Goal: Information Seeking & Learning: Learn about a topic

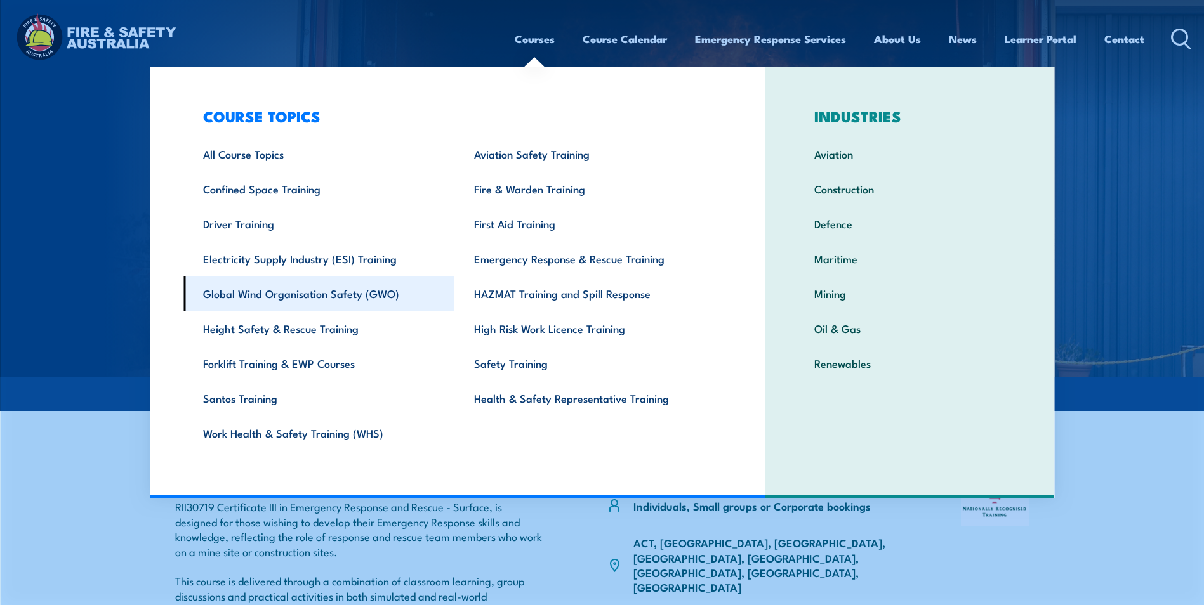
click at [323, 292] on link "Global Wind Organisation Safety (GWO)" at bounding box center [318, 293] width 271 height 35
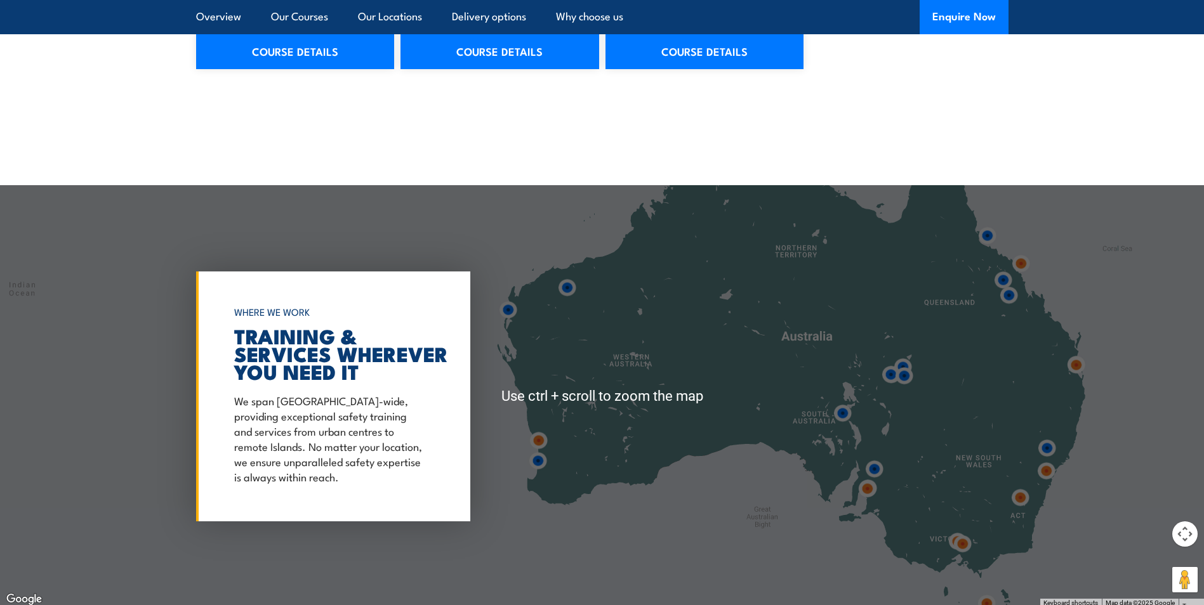
scroll to position [1586, 0]
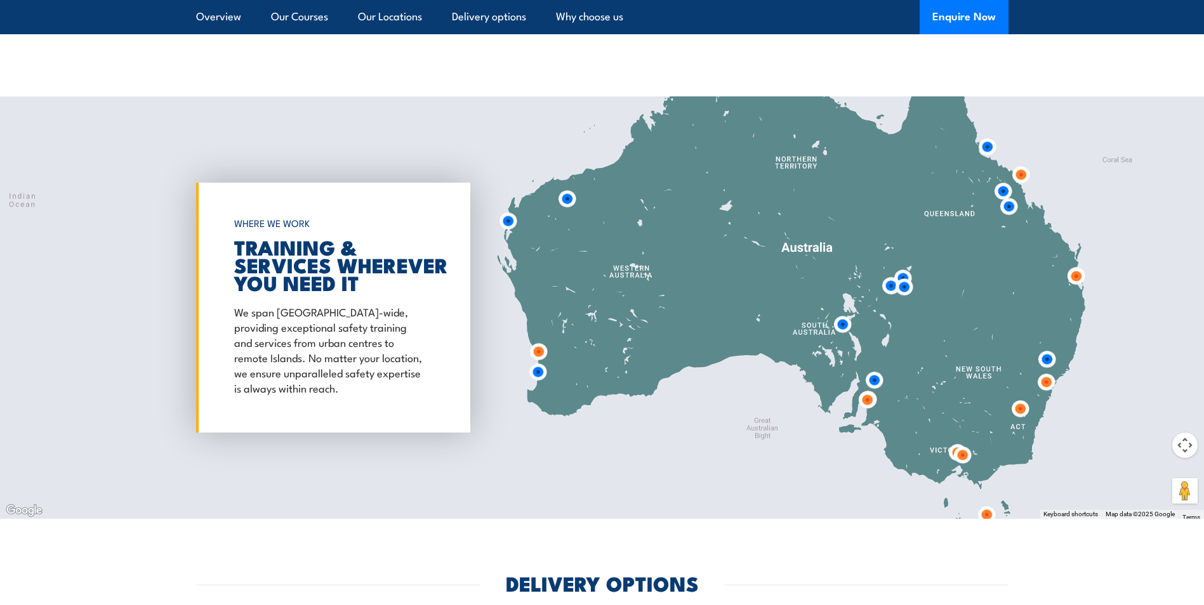
click at [1074, 265] on img at bounding box center [1075, 276] width 23 height 23
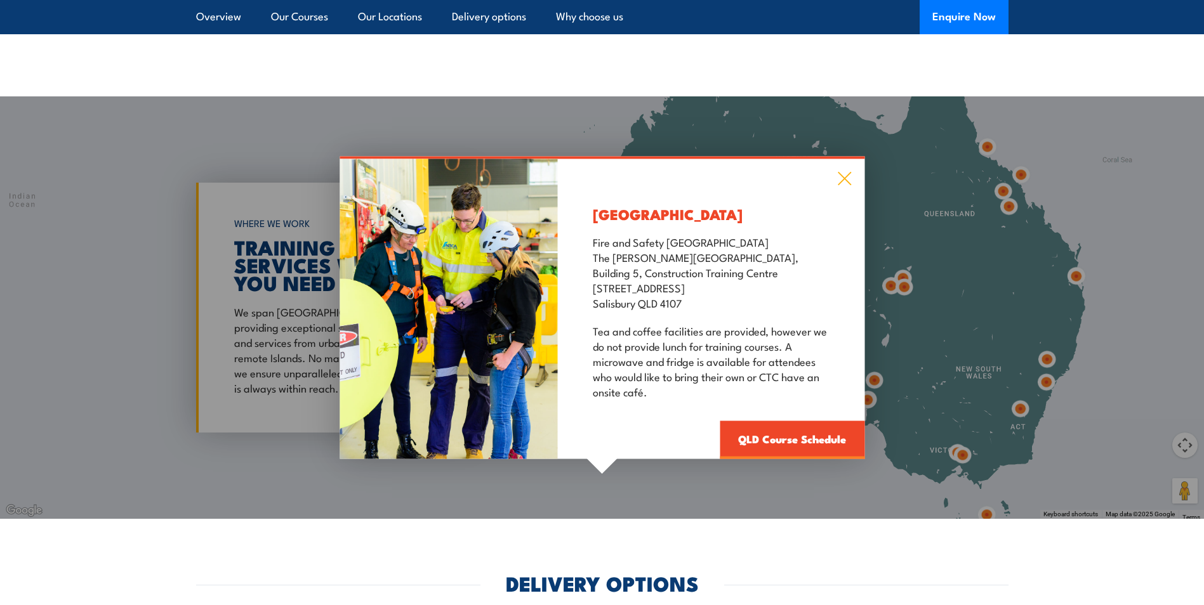
click at [845, 172] on icon at bounding box center [844, 179] width 15 height 14
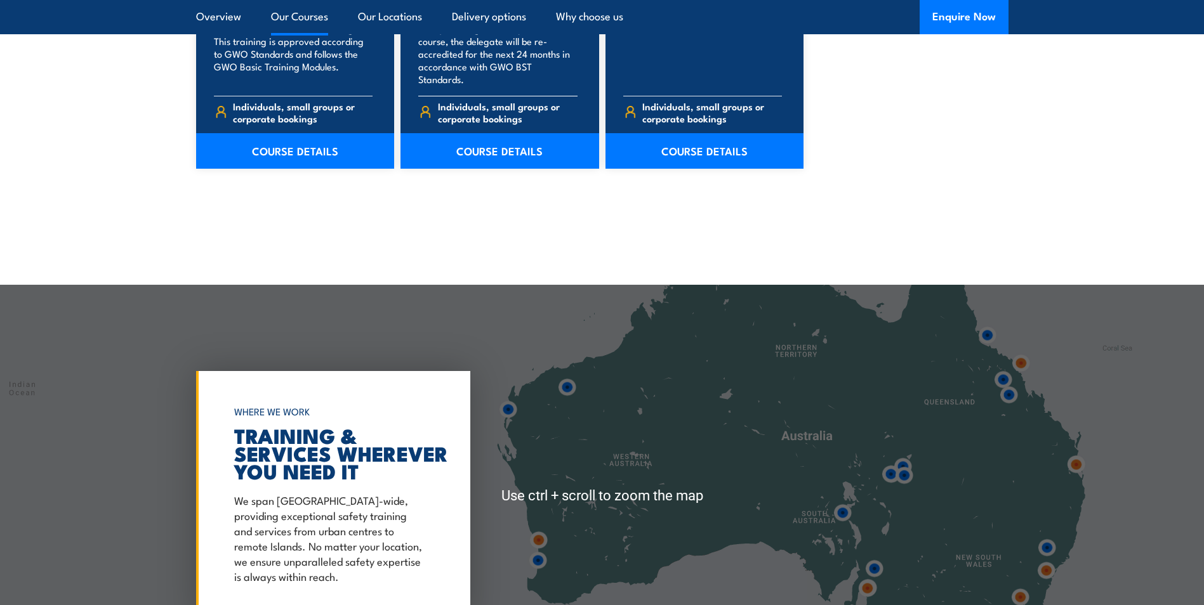
scroll to position [1396, 0]
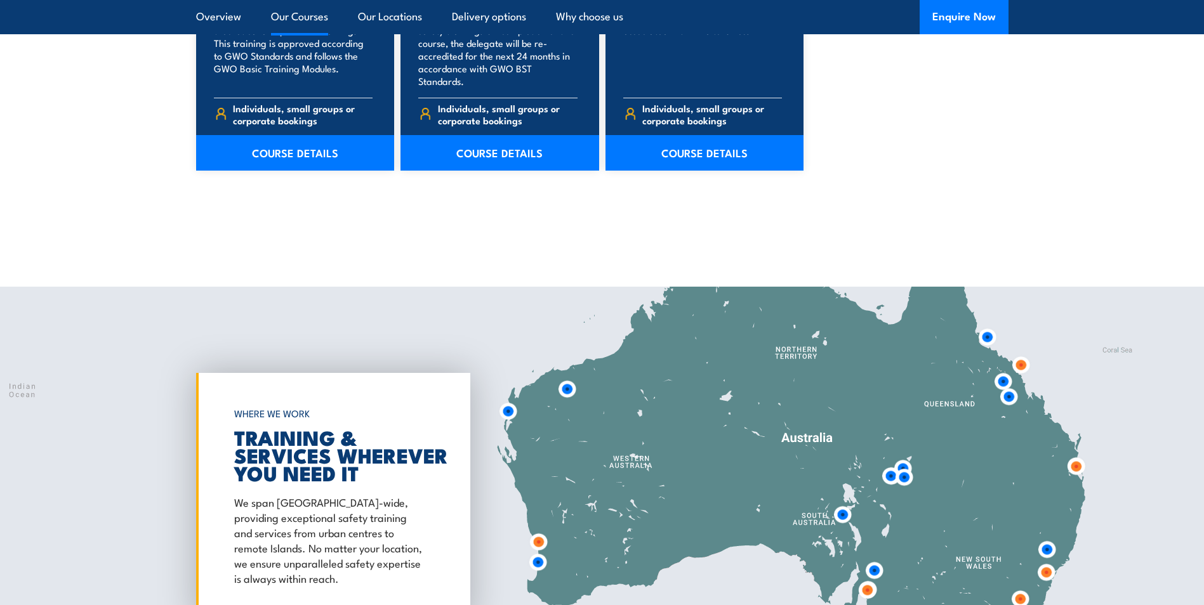
click at [305, 18] on link "Our Courses" at bounding box center [299, 17] width 57 height 34
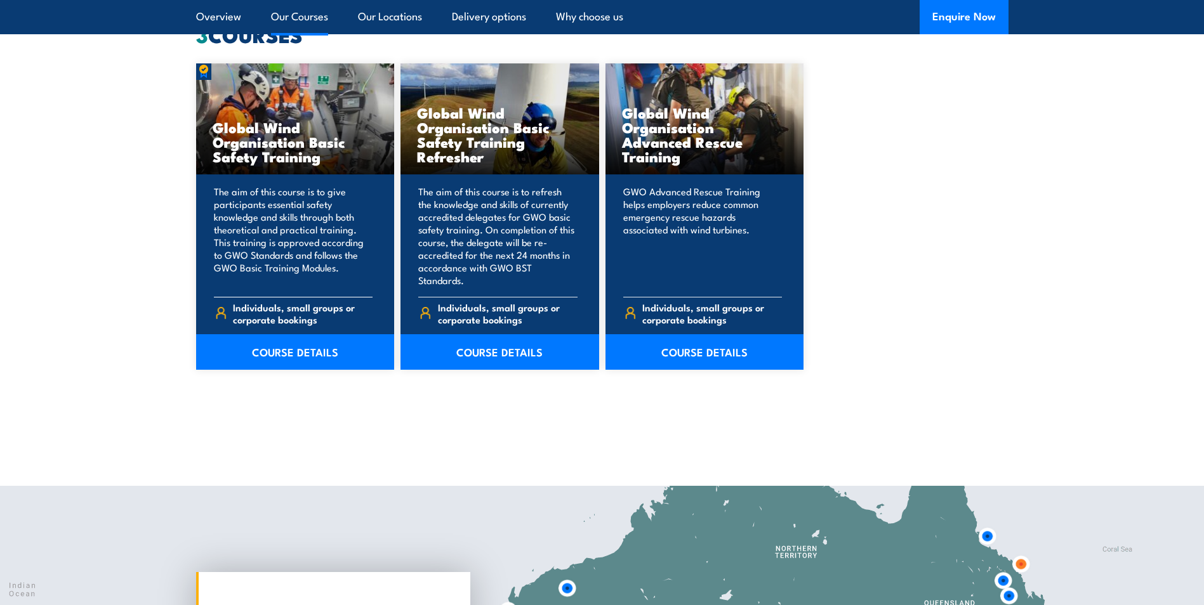
scroll to position [1129, 0]
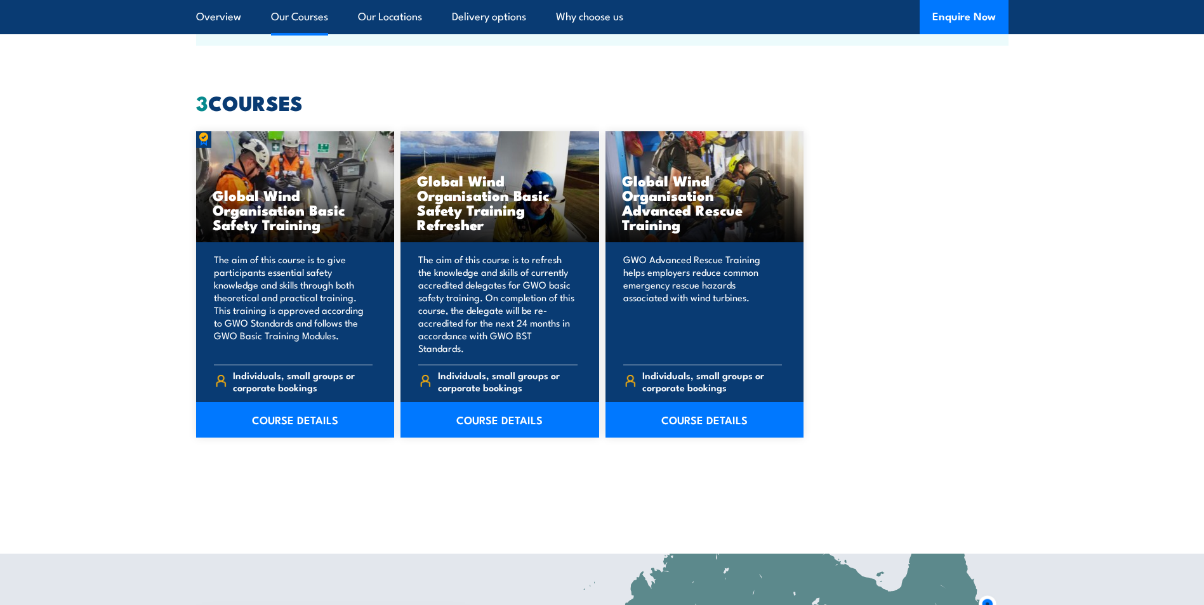
click at [317, 18] on link "Our Courses" at bounding box center [299, 17] width 57 height 34
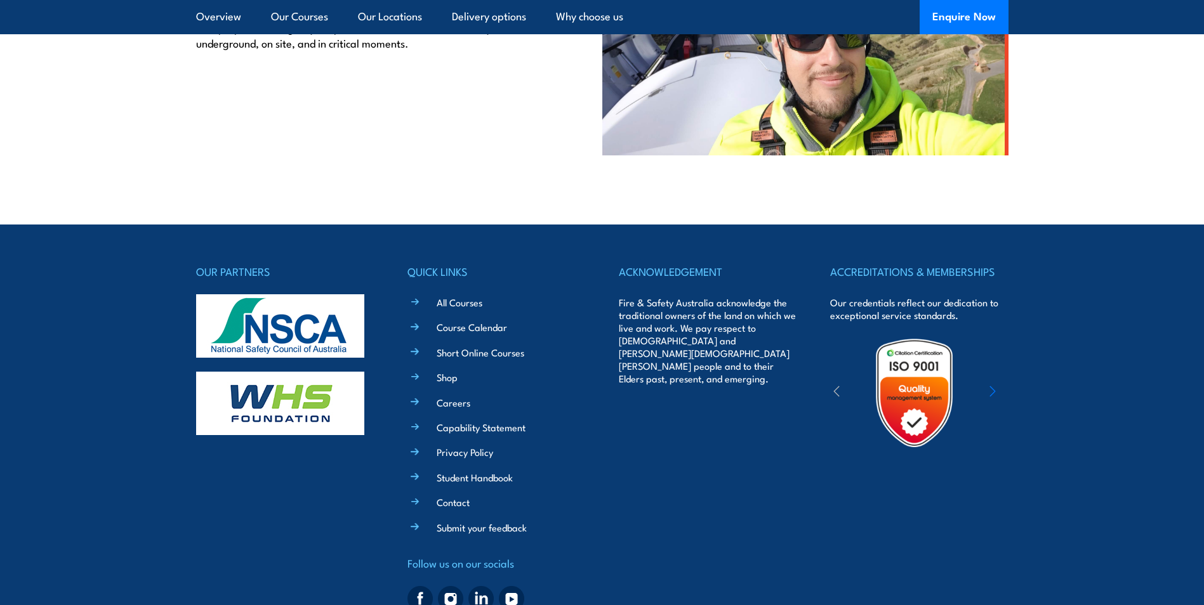
scroll to position [3482, 0]
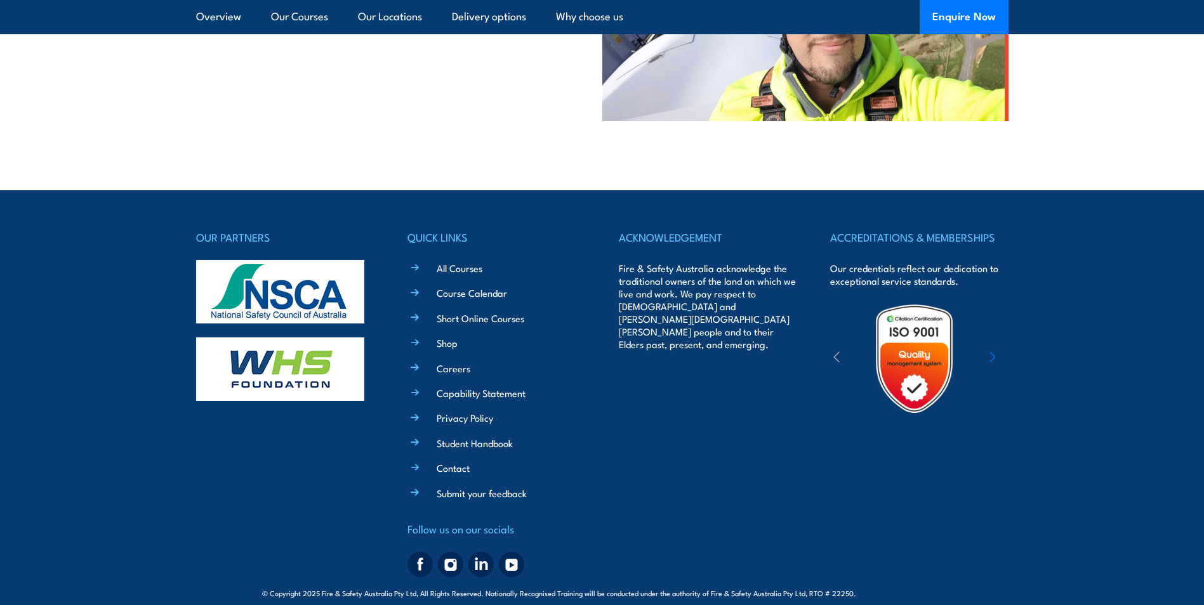
click at [911, 333] on img at bounding box center [914, 358] width 111 height 111
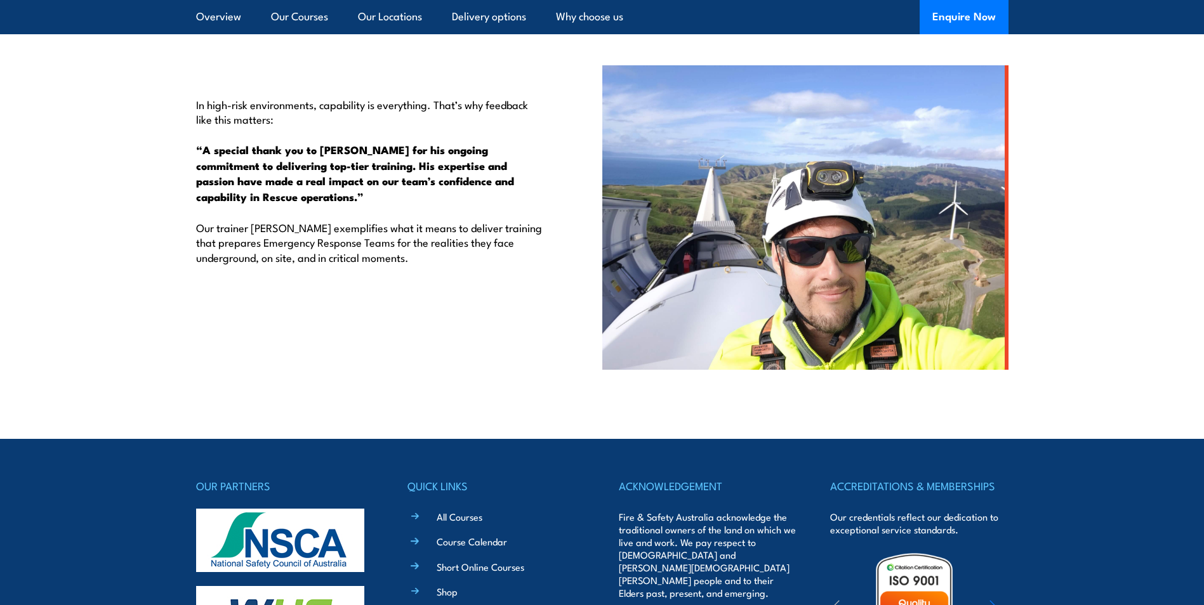
scroll to position [3363, 0]
